Goal: Check status: Check status

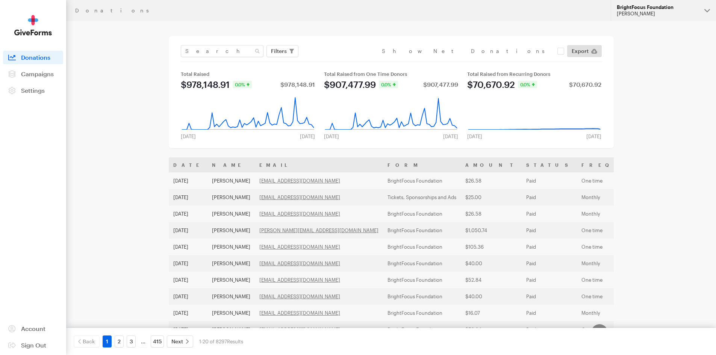
click at [624, 15] on div "[PERSON_NAME]" at bounding box center [658, 14] width 82 height 6
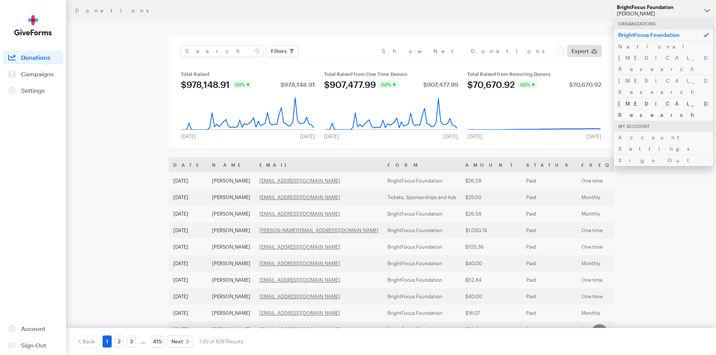
click at [639, 98] on link "[MEDICAL_DATA] Research" at bounding box center [663, 109] width 99 height 23
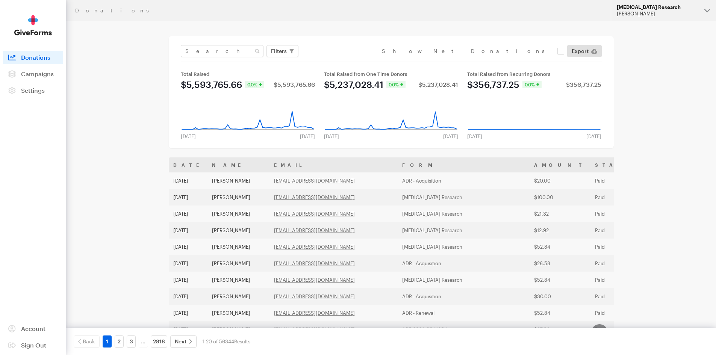
click at [646, 14] on div "[PERSON_NAME]" at bounding box center [658, 14] width 82 height 6
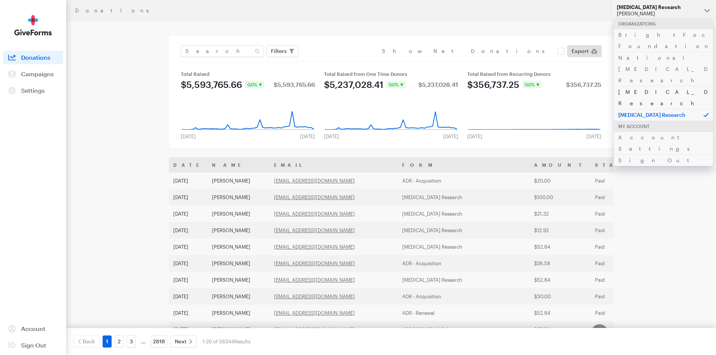
click at [638, 86] on link "[MEDICAL_DATA] Research" at bounding box center [663, 97] width 99 height 23
